Goal: Task Accomplishment & Management: Use online tool/utility

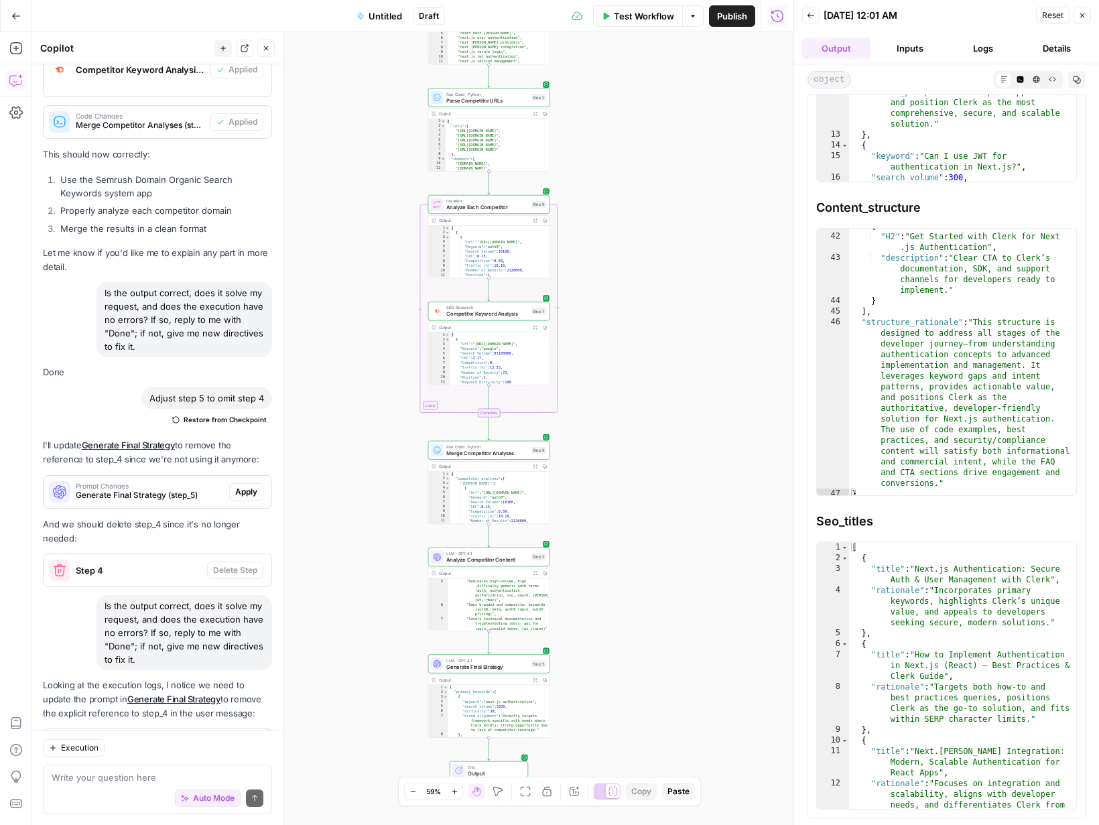
scroll to position [6968, 0]
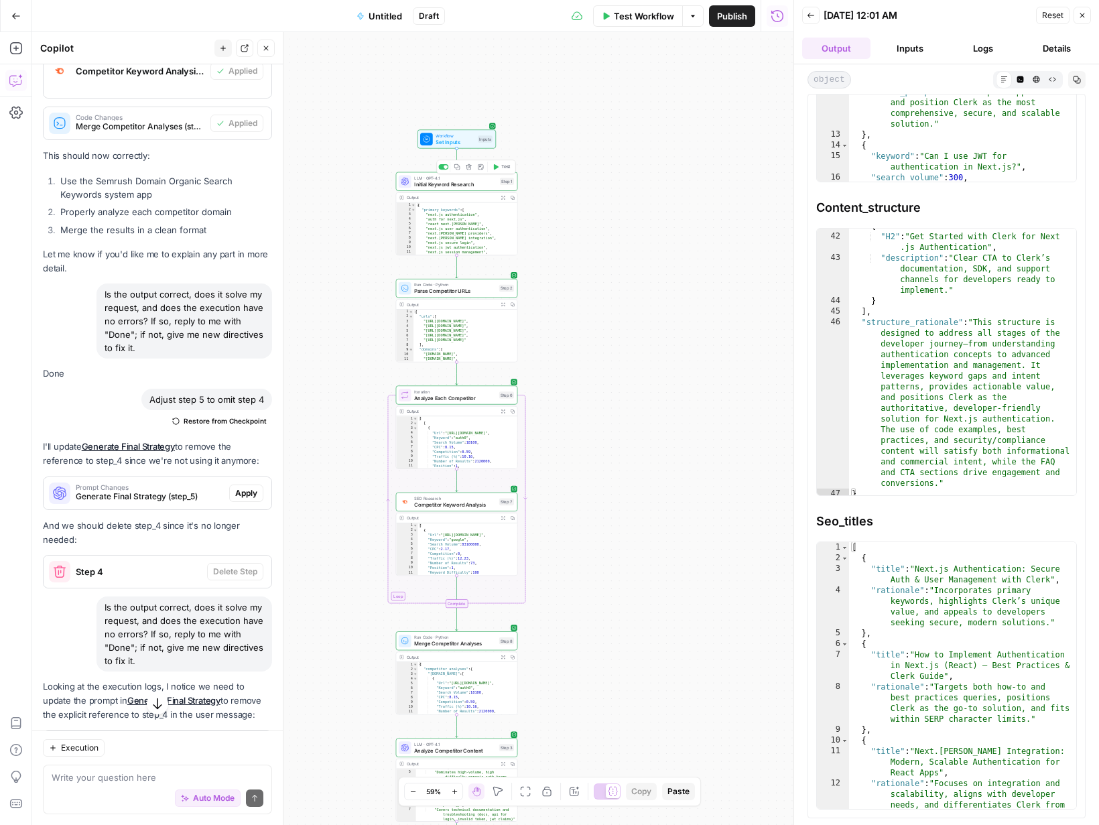
click at [472, 180] on span "Initial Keyword Research" at bounding box center [455, 184] width 82 height 8
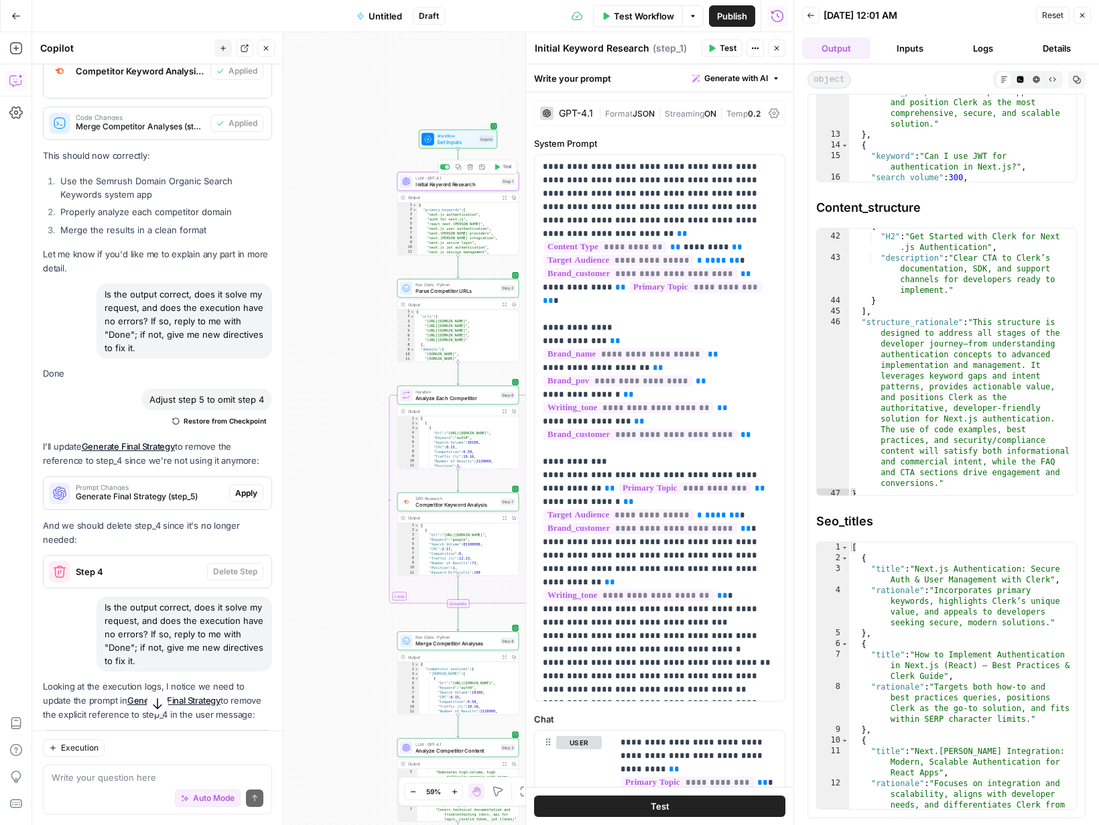
click at [471, 181] on span "Initial Keyword Research" at bounding box center [457, 184] width 82 height 8
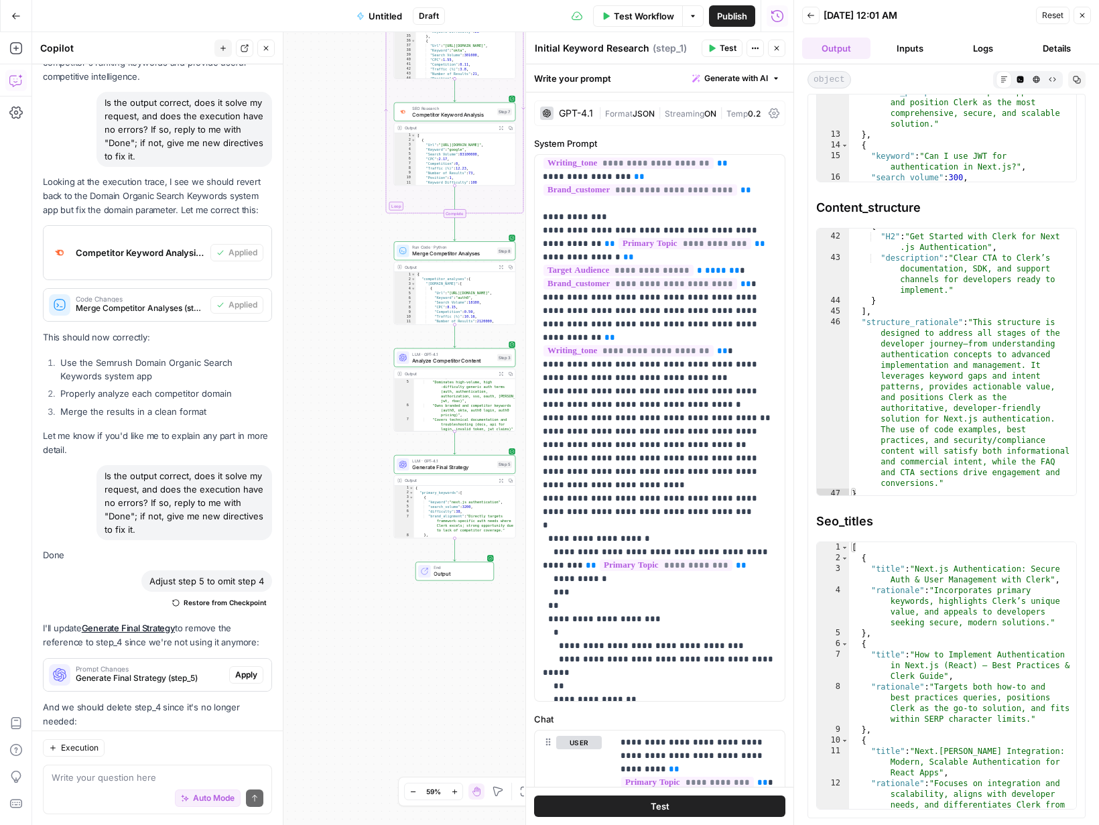
scroll to position [6976, 0]
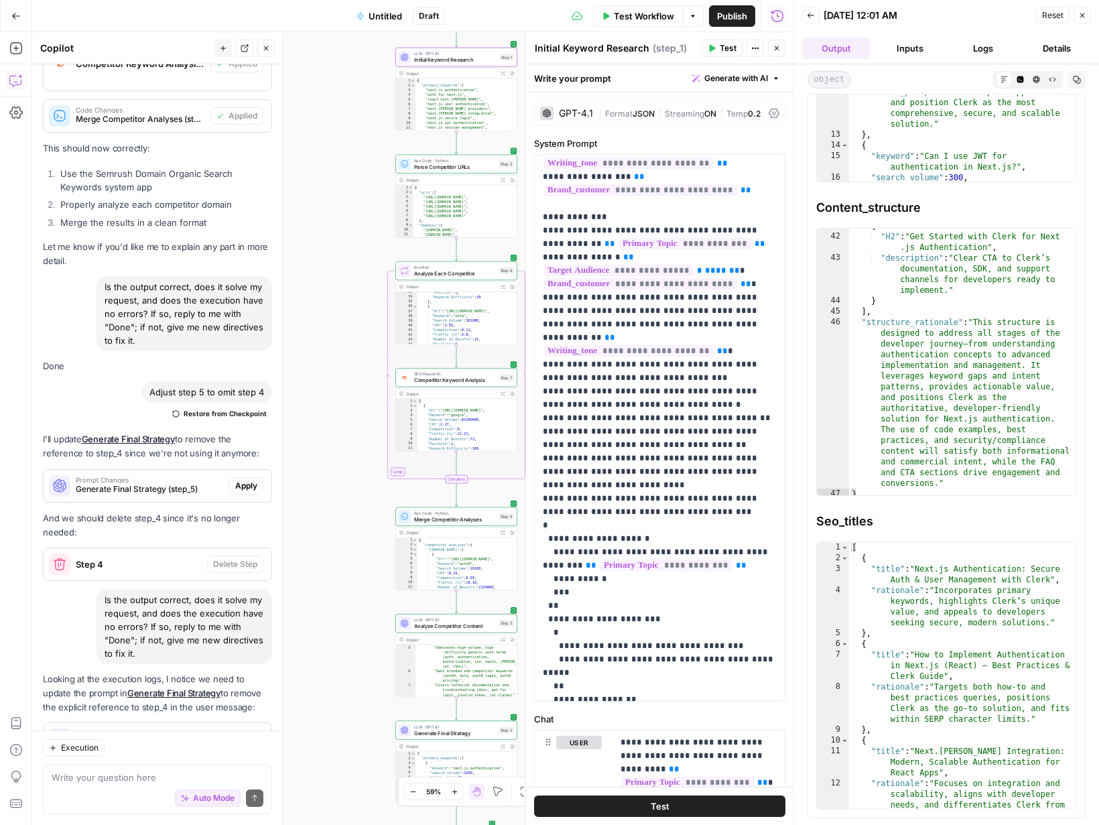
click at [778, 47] on icon "button" at bounding box center [777, 48] width 5 height 5
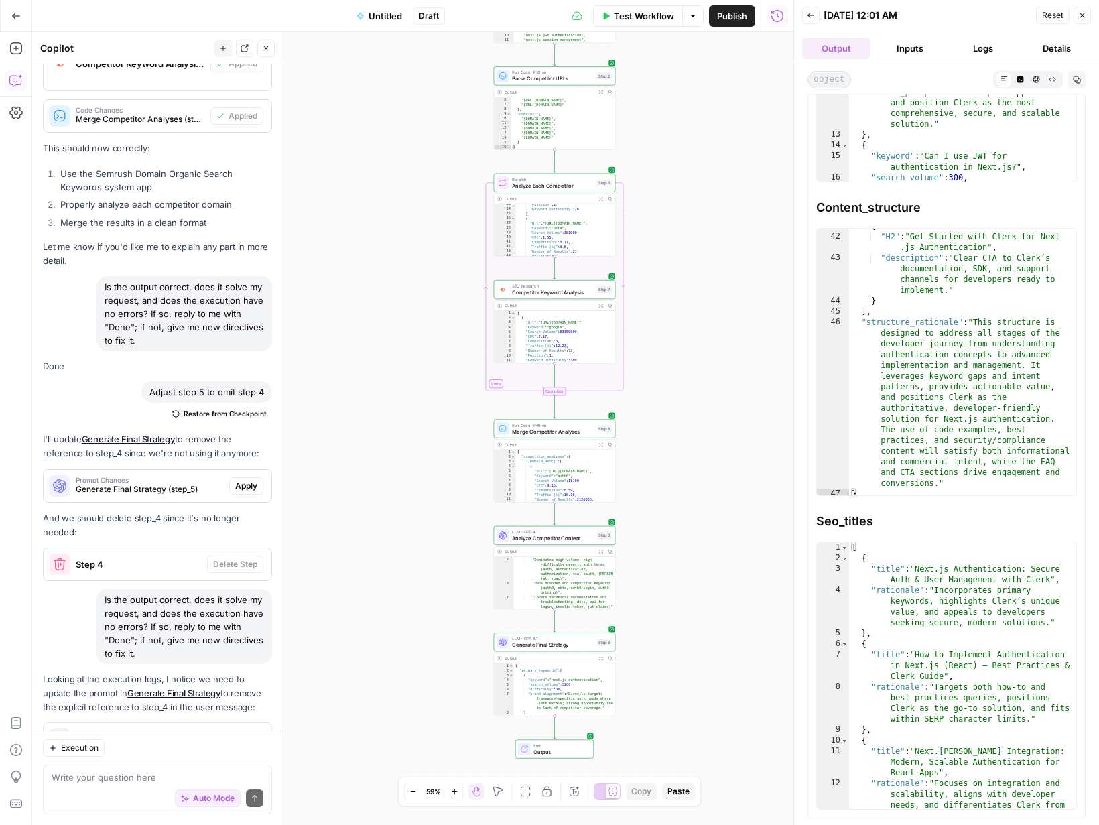
click at [14, 19] on icon "button" at bounding box center [15, 15] width 9 height 9
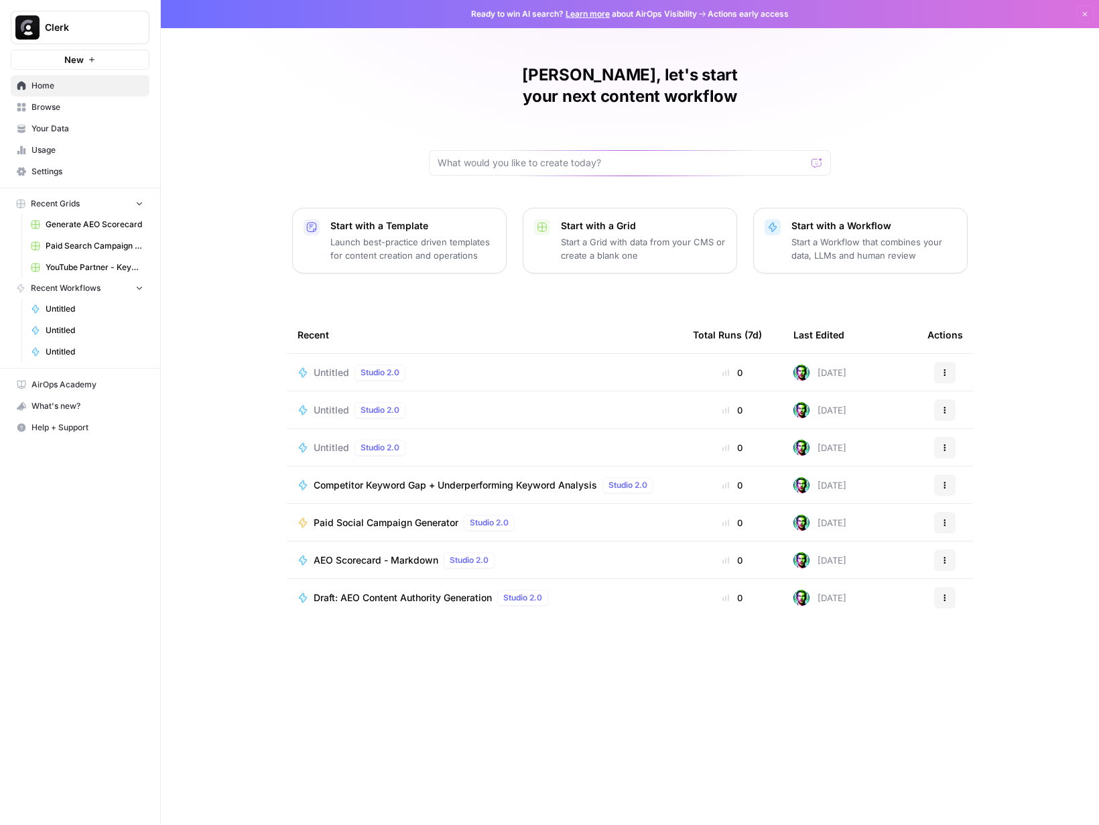
click at [393, 554] on span "AEO Scorecard - Markdown" at bounding box center [376, 560] width 125 height 13
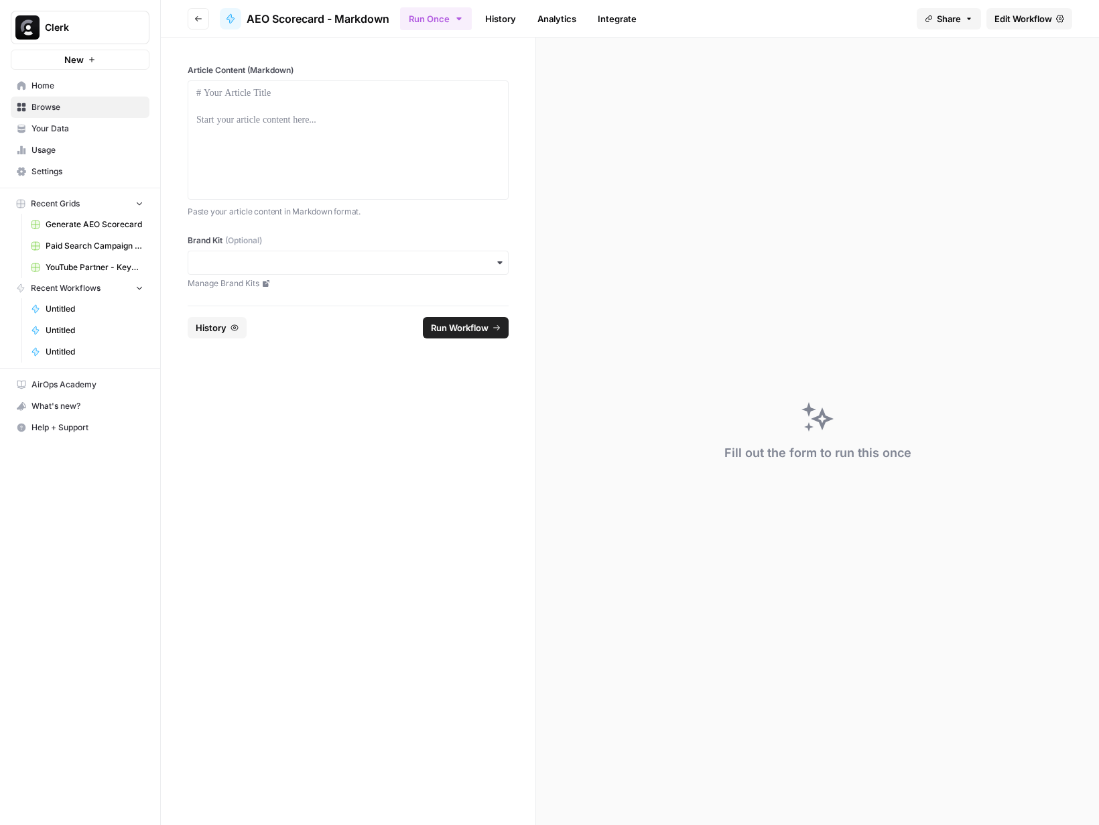
click at [1020, 20] on span "Edit Workflow" at bounding box center [1024, 18] width 58 height 13
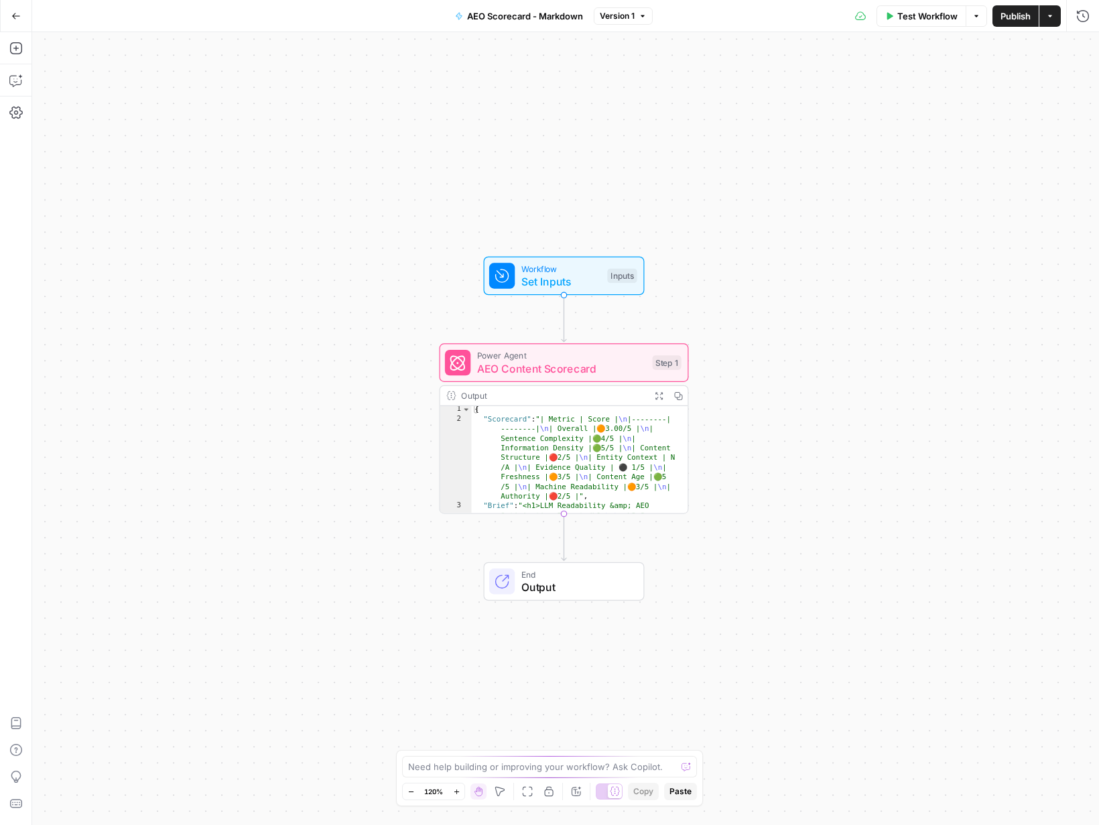
scroll to position [1, 0]
click at [27, 15] on button "Go Back" at bounding box center [16, 16] width 24 height 24
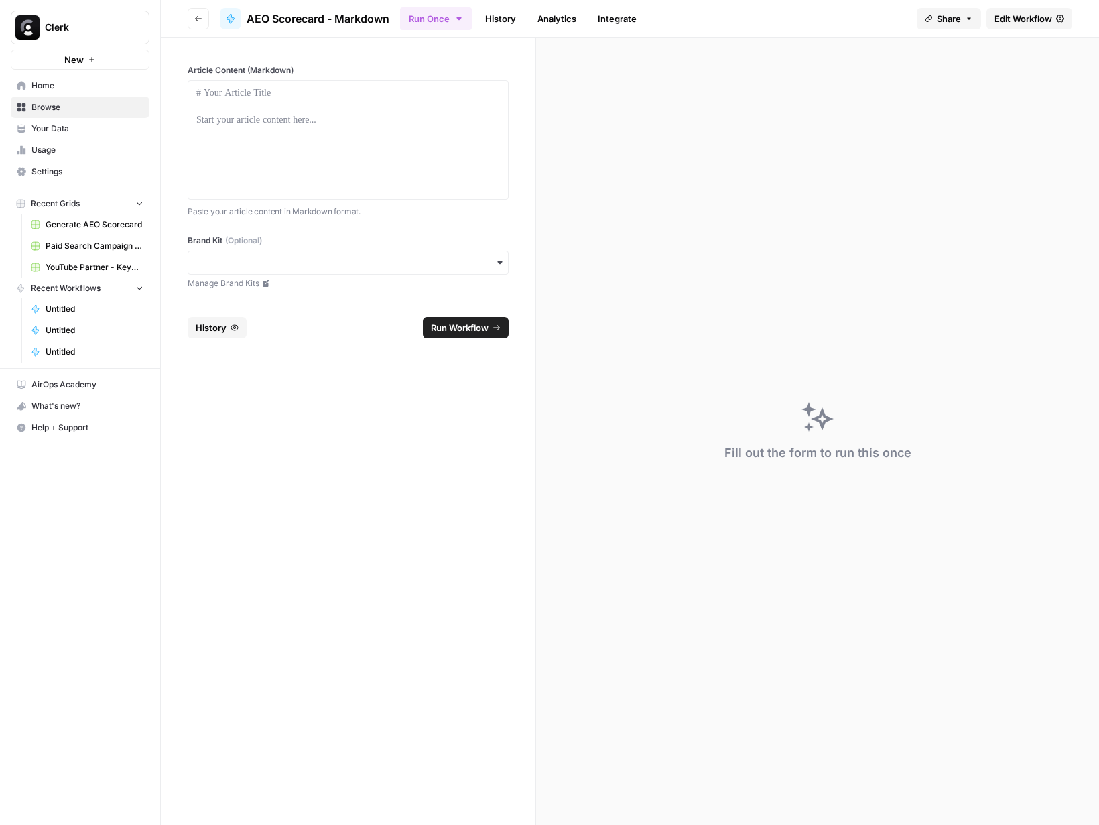
click at [206, 21] on button "Go back" at bounding box center [198, 18] width 21 height 21
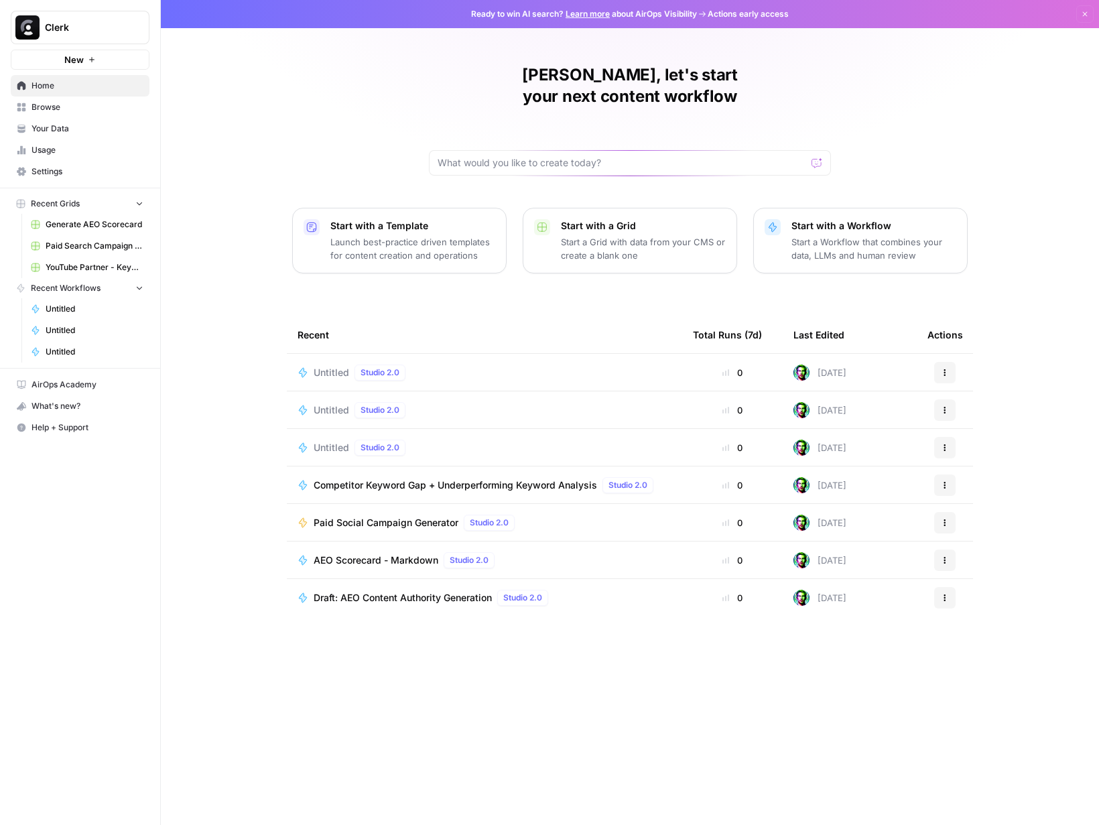
click at [43, 108] on span "Browse" at bounding box center [88, 107] width 112 height 12
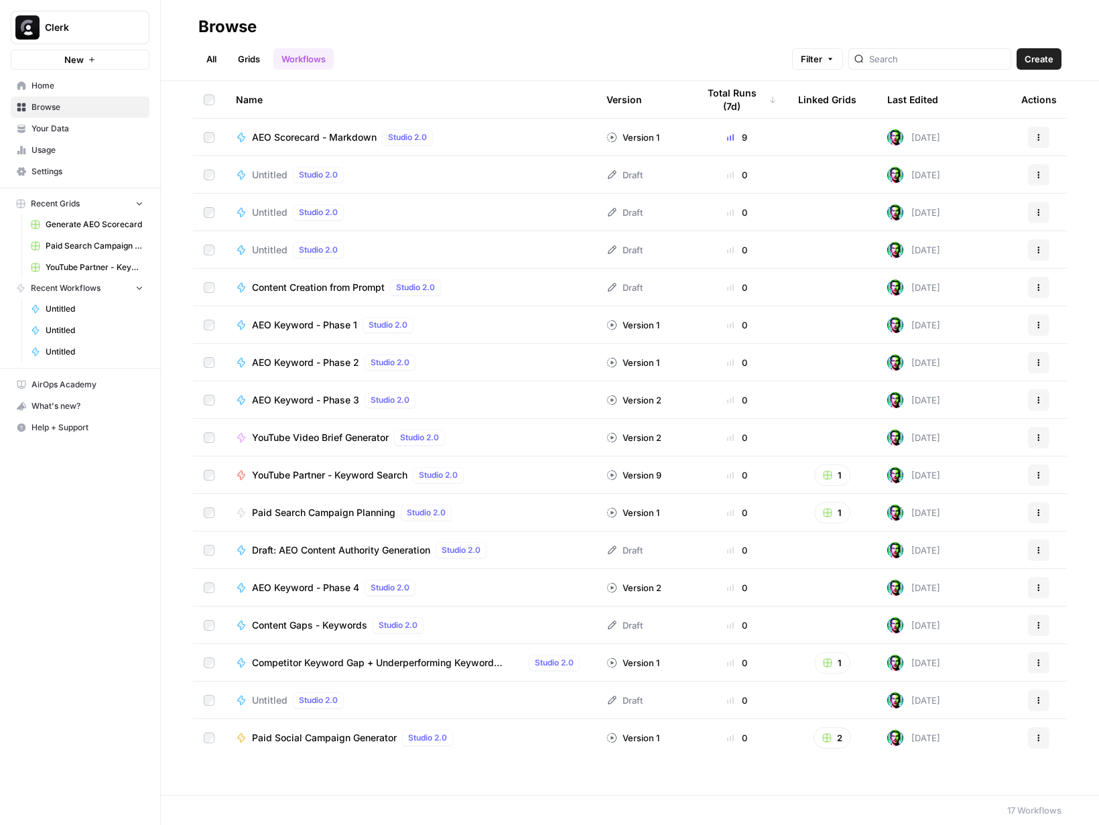
click at [251, 62] on link "Grids" at bounding box center [249, 58] width 38 height 21
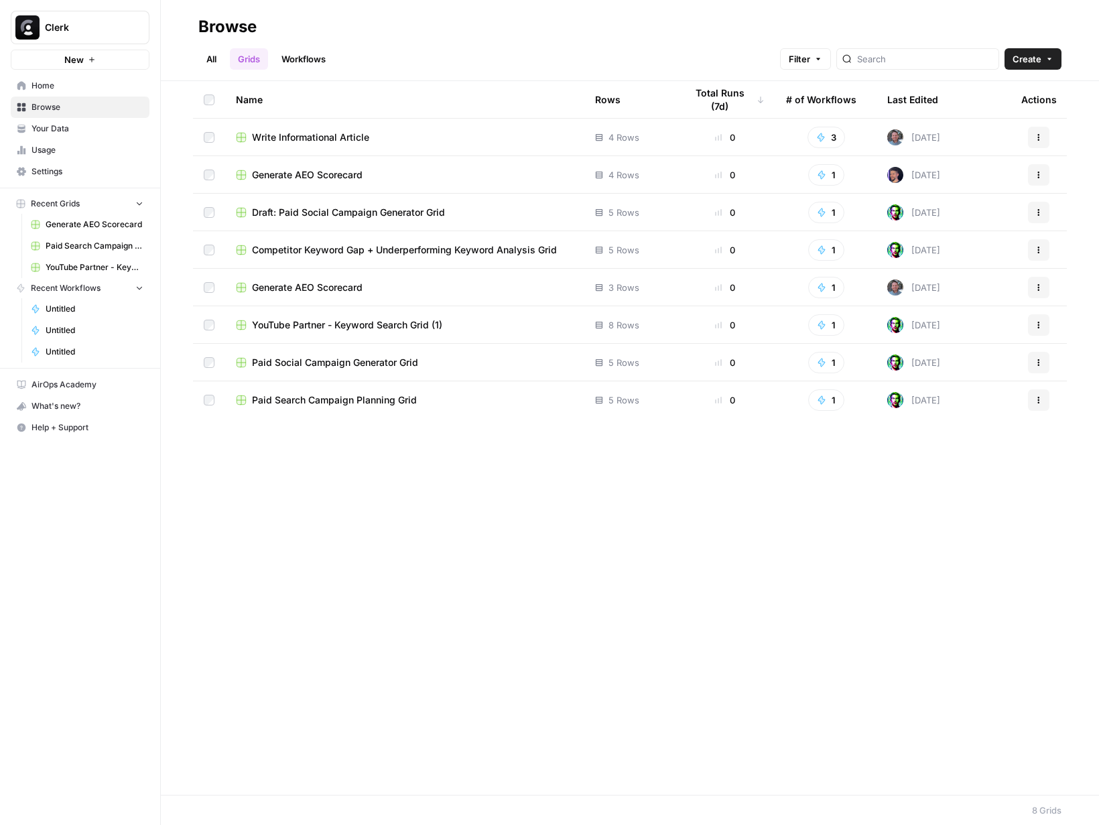
click at [367, 171] on div "Generate AEO Scorecard" at bounding box center [405, 174] width 338 height 13
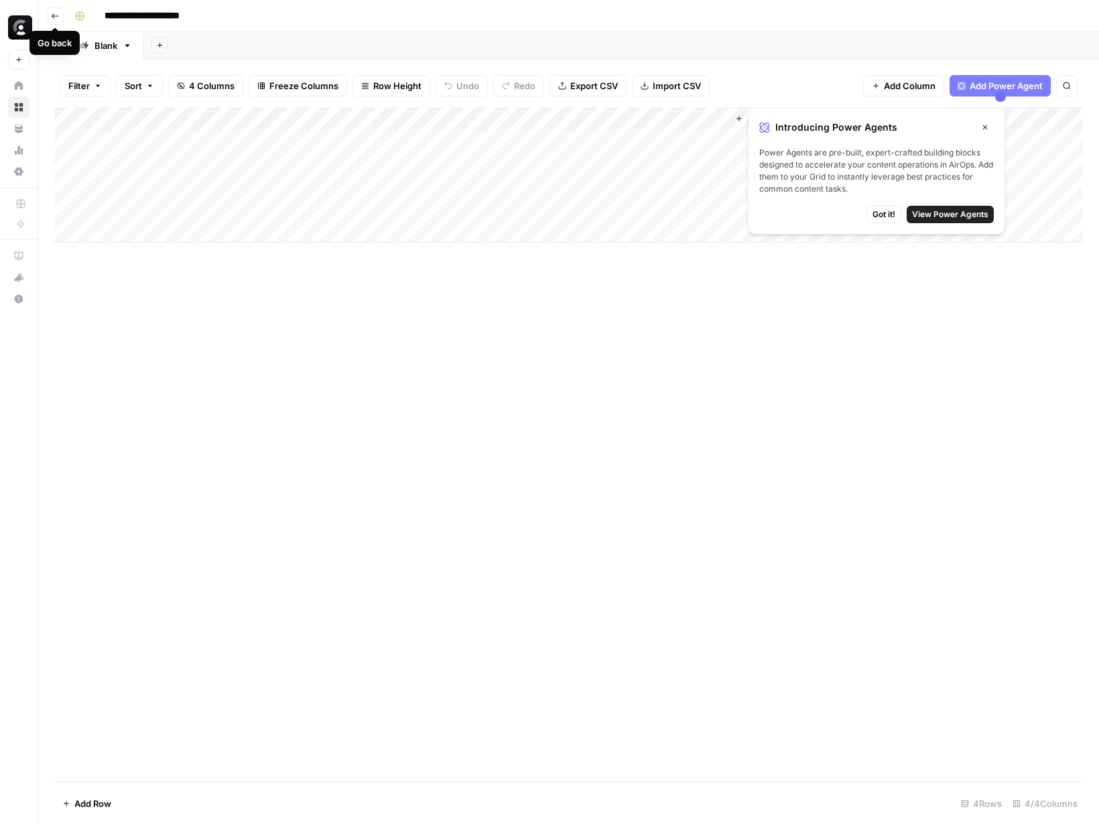
click at [53, 15] on icon "button" at bounding box center [55, 16] width 8 height 8
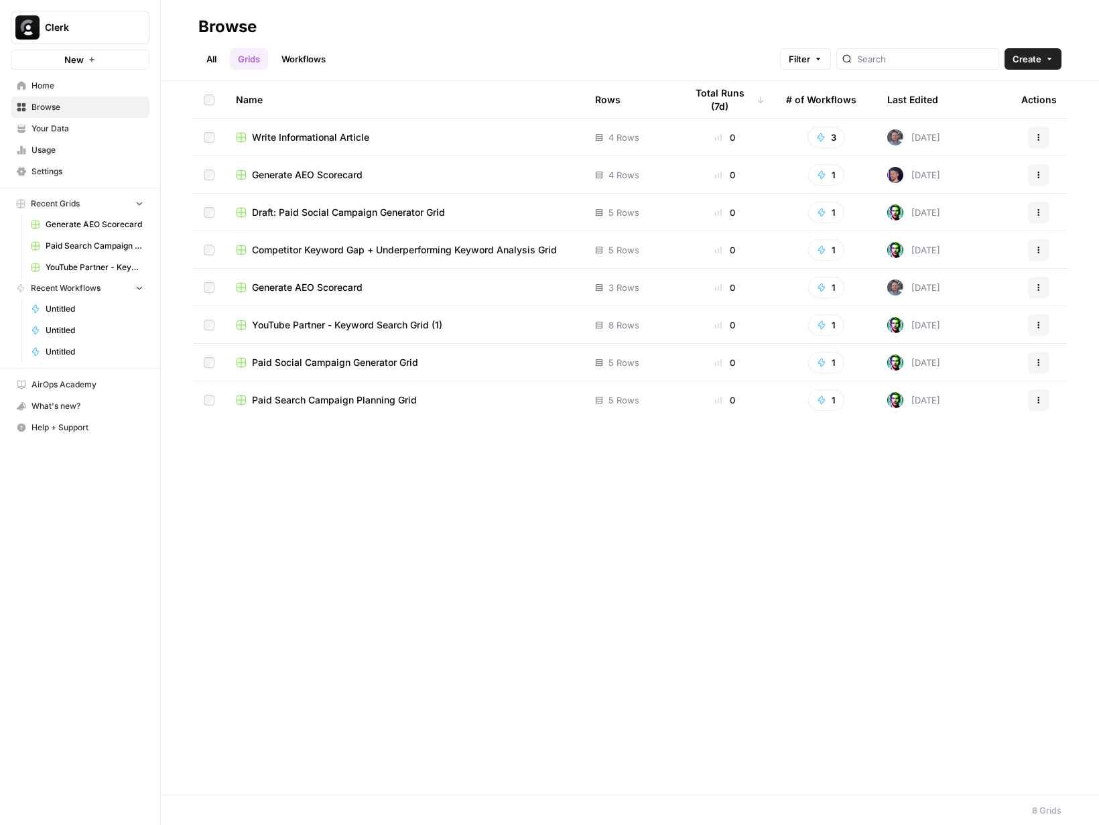
click at [316, 175] on span "Generate AEO Scorecard" at bounding box center [307, 174] width 111 height 13
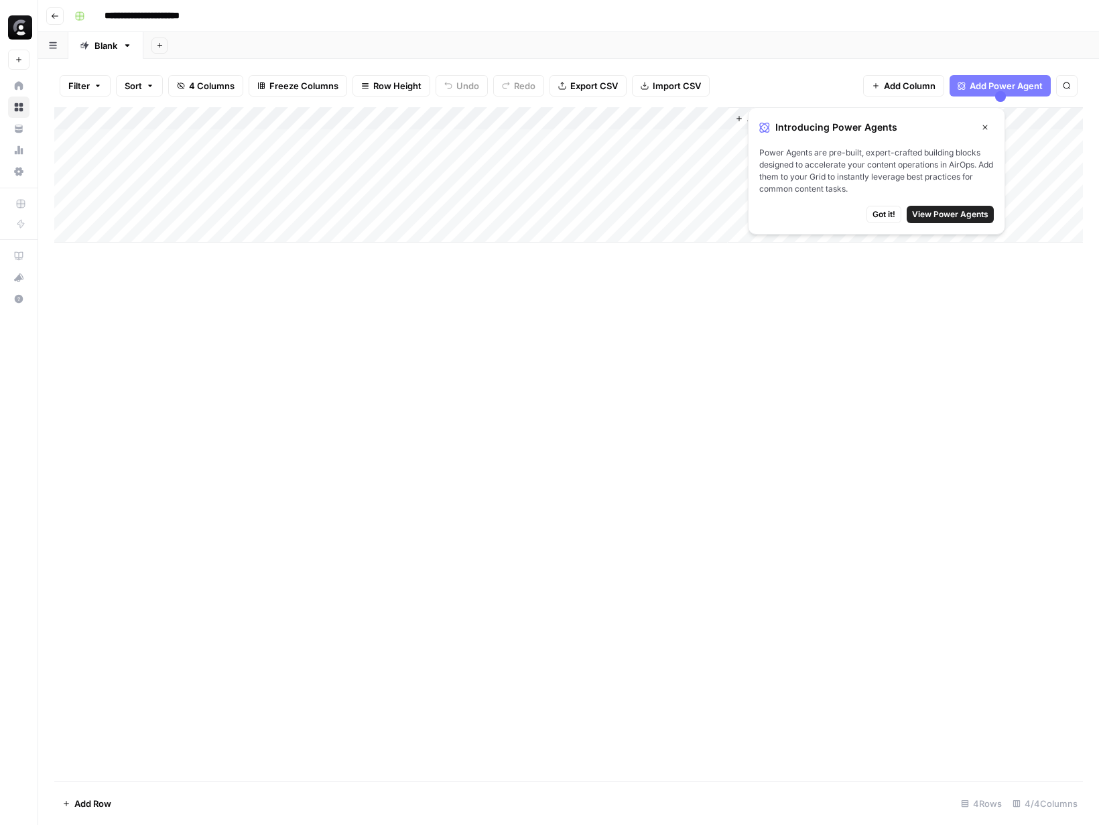
click at [285, 139] on div "Add Column" at bounding box center [568, 174] width 1029 height 135
click at [355, 137] on div "Add Column" at bounding box center [568, 174] width 1029 height 135
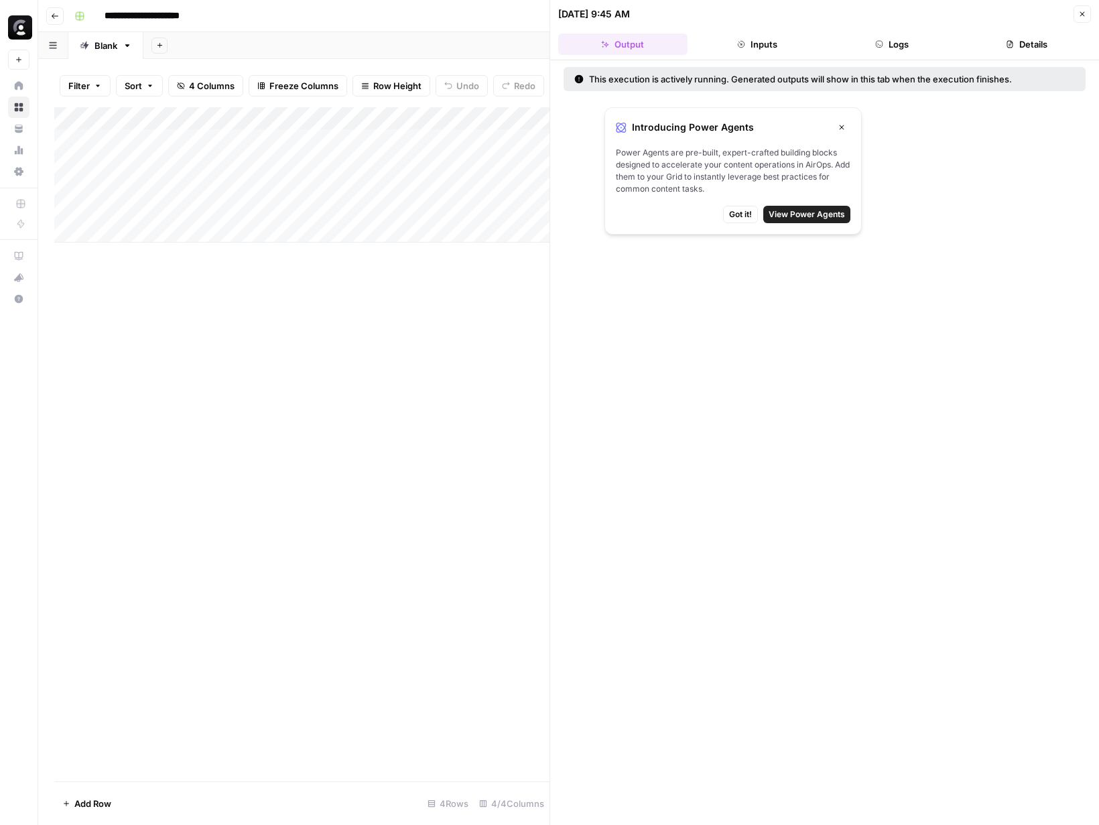
click at [1085, 14] on icon "button" at bounding box center [1083, 14] width 8 height 8
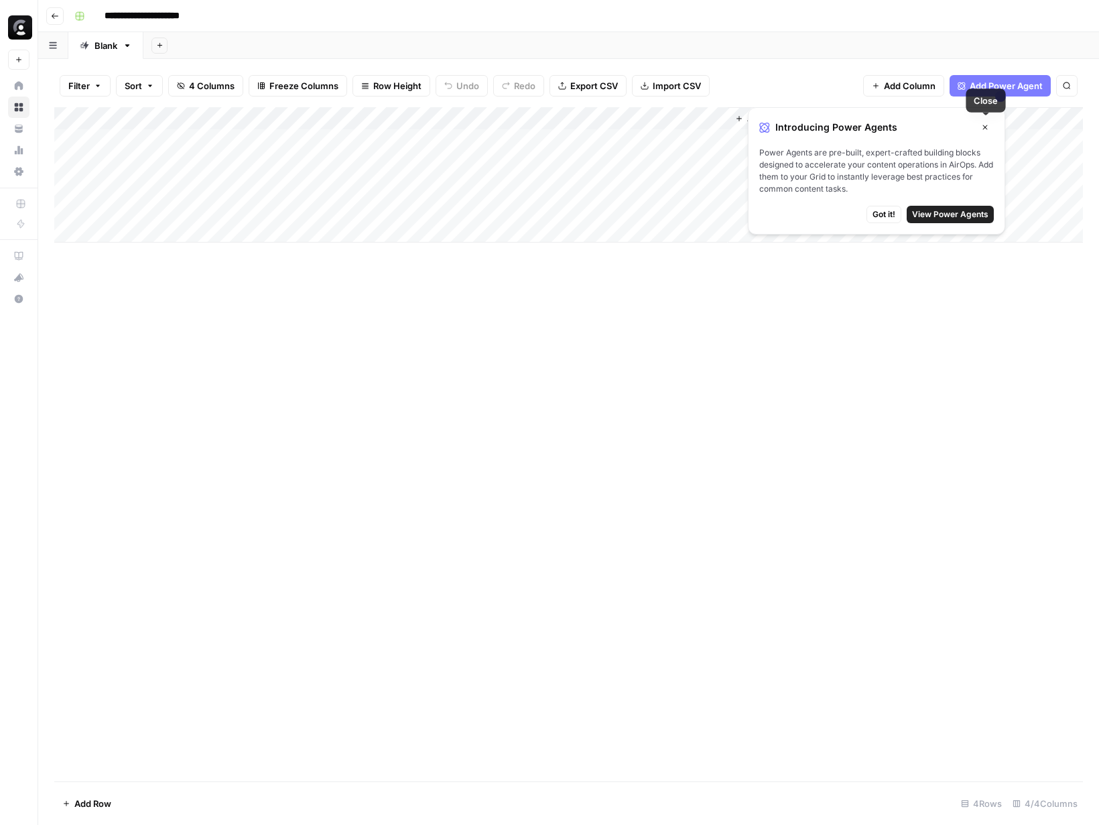
click at [991, 125] on button "Close" at bounding box center [985, 127] width 17 height 17
